Goal: Find specific page/section: Find specific page/section

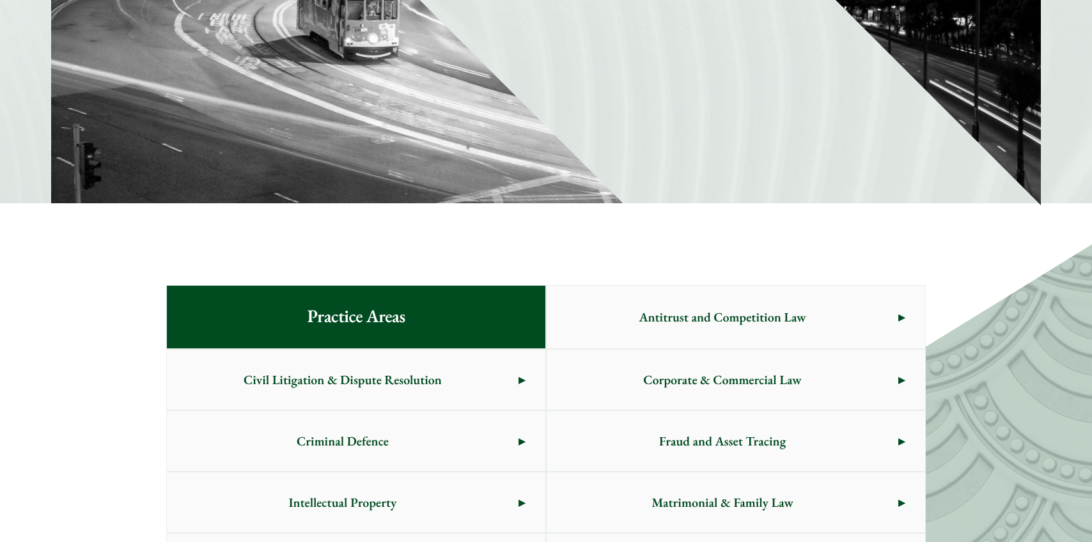
scroll to position [640, 0]
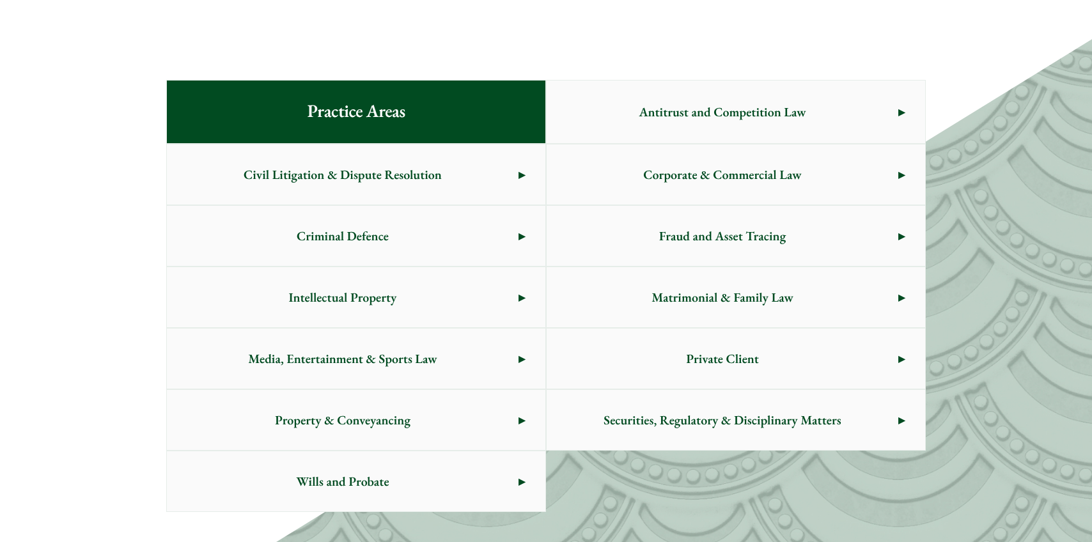
click at [756, 299] on span "Matrimonial & Family Law" at bounding box center [723, 297] width 352 height 60
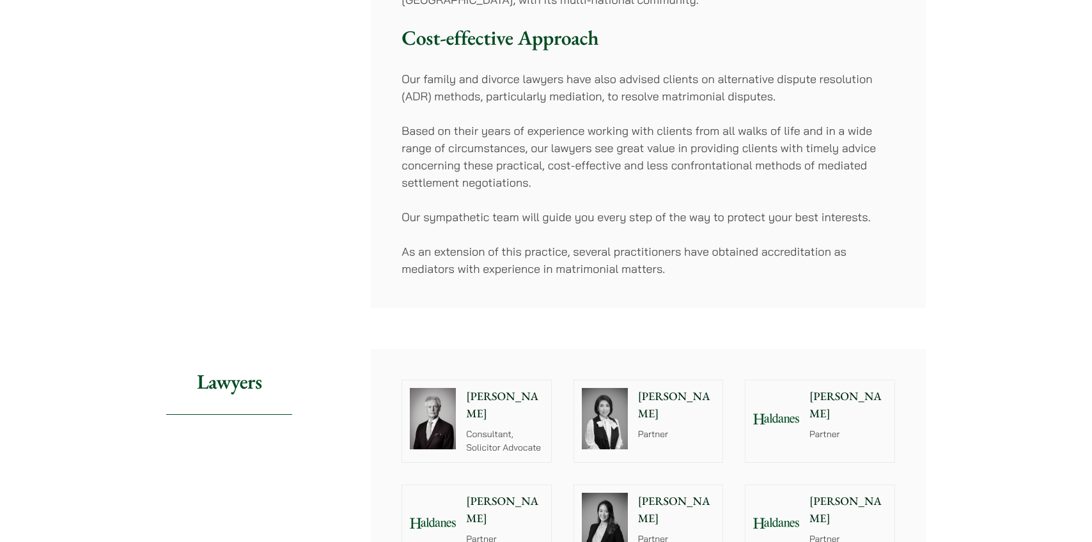
scroll to position [895, 0]
